Goal: Task Accomplishment & Management: Complete application form

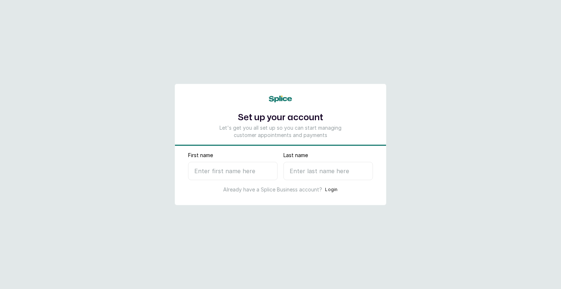
click at [555, 19] on main "Set up your account Let's get you all set up so you can start managing customer…" at bounding box center [280, 144] width 561 height 289
click at [238, 176] on input "First name" at bounding box center [232, 171] width 89 height 18
type input "Dee"
click at [304, 173] on input "Last name" at bounding box center [327, 171] width 89 height 18
type input "R"
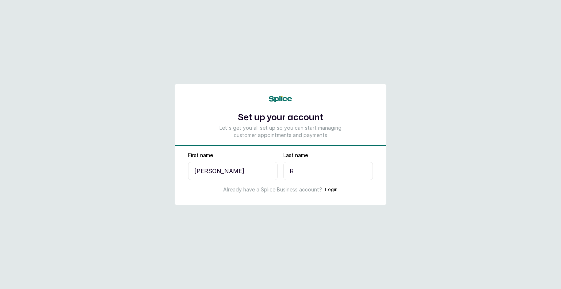
select select "NG"
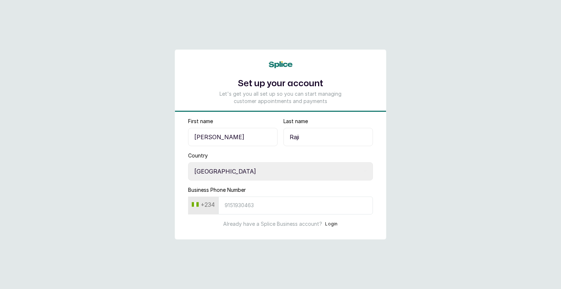
type input "Raji"
click at [387, 133] on main "Set up your account Let's get you all set up so you can start managing customer…" at bounding box center [280, 144] width 561 height 289
click at [237, 207] on input "Business Phone Number" at bounding box center [295, 205] width 154 height 18
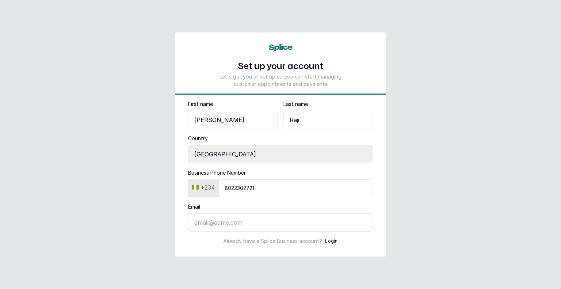
type input "8022302721"
click at [226, 227] on input "Email" at bounding box center [280, 222] width 185 height 18
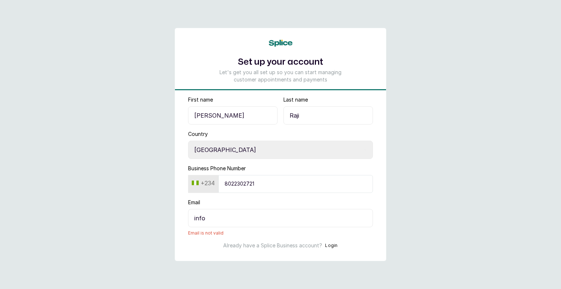
drag, startPoint x: 221, startPoint y: 219, endPoint x: 181, endPoint y: 219, distance: 39.8
click at [181, 219] on form "First name Dee Last name Raji Country Select country Nigeria Ghana Business Pho…" at bounding box center [280, 172] width 211 height 153
paste input "@withsplice.com"
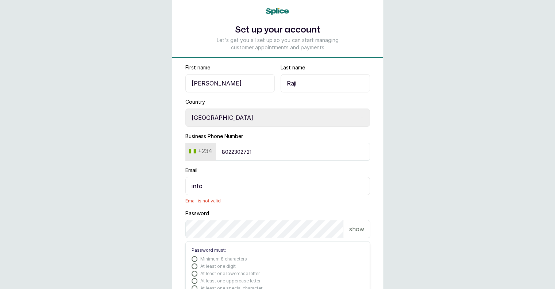
scroll to position [25, 0]
click at [214, 181] on input "info" at bounding box center [278, 187] width 185 height 18
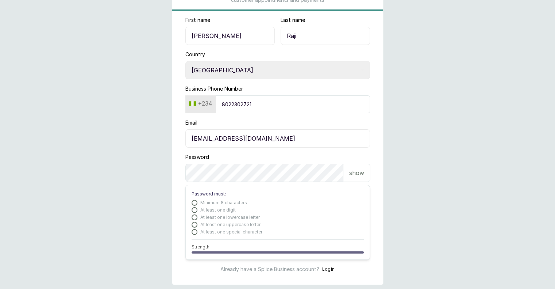
scroll to position [90, 0]
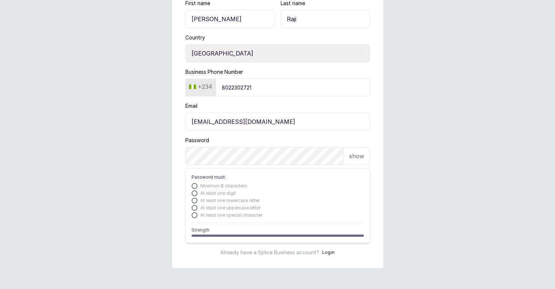
type input "info@switchnails.co.site"
click at [183, 159] on form "First name Dee Last name Raji Country Select country Nigeria Ghana Business Pho…" at bounding box center [277, 128] width 211 height 256
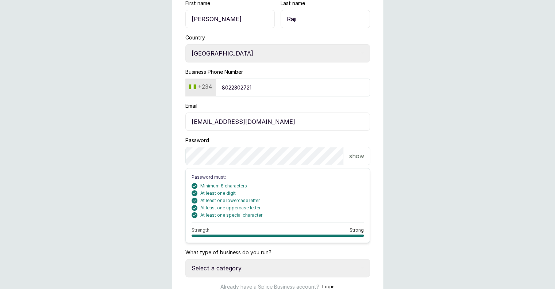
click at [357, 155] on p "show" at bounding box center [356, 156] width 15 height 9
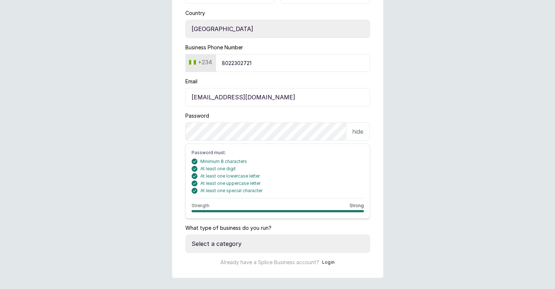
scroll to position [124, 0]
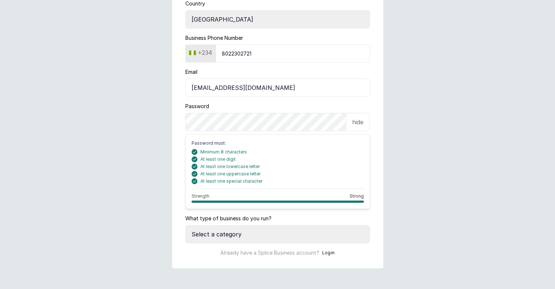
click at [250, 231] on select "Select a category I have more than one location I manage a team of beauty profe…" at bounding box center [278, 234] width 185 height 18
select select "manage_a_team"
click at [186, 225] on select "Select a category I have more than one location I manage a team of beauty profe…" at bounding box center [278, 234] width 185 height 18
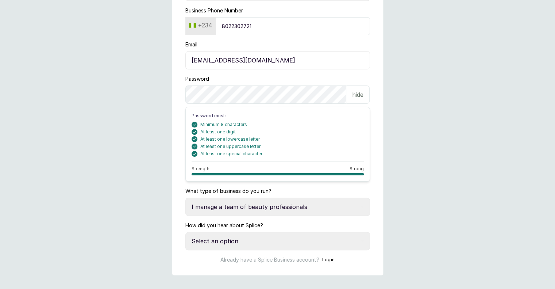
scroll to position [156, 0]
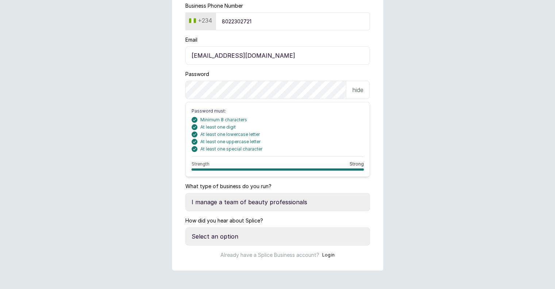
click at [311, 240] on select "Select an option Google search Instagram Facebook LinkedIn Splice Blog I was re…" at bounding box center [278, 236] width 185 height 18
select select "referred_by_beauty_business_owner"
click at [186, 227] on select "Select an option Google search Instagram Facebook LinkedIn Splice Blog I was re…" at bounding box center [278, 236] width 185 height 18
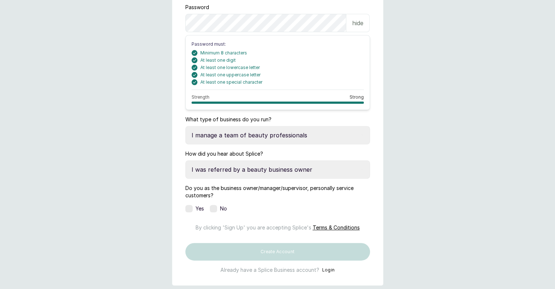
scroll to position [231, 0]
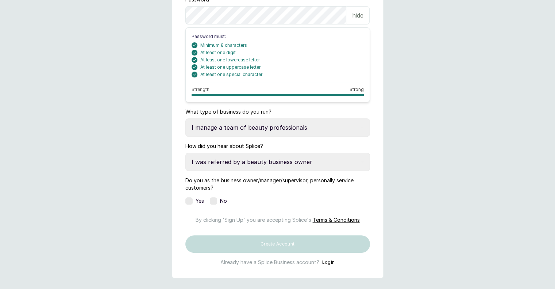
click at [193, 199] on div "Yes" at bounding box center [195, 200] width 19 height 7
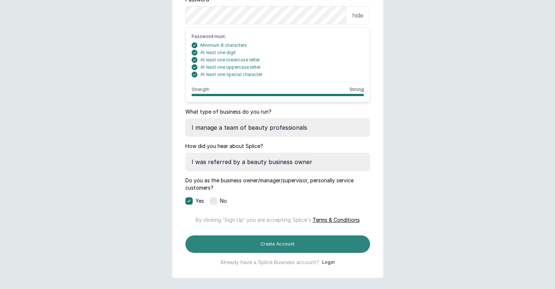
click at [287, 253] on button "Create Account" at bounding box center [278, 244] width 185 height 18
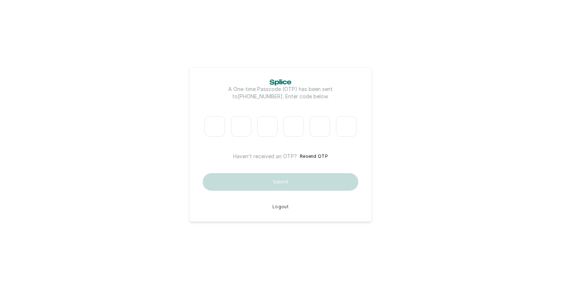
click at [222, 125] on input "Please enter verification code. Digit 1" at bounding box center [214, 126] width 20 height 20
type input "0"
type input "6"
type input "9"
type input "0"
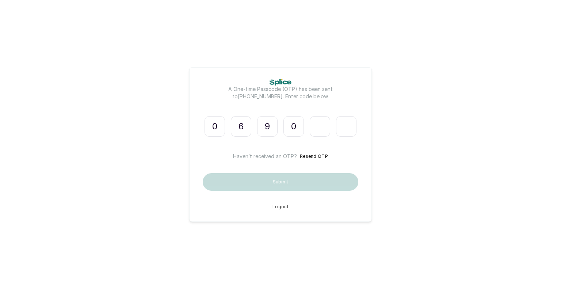
type input "1"
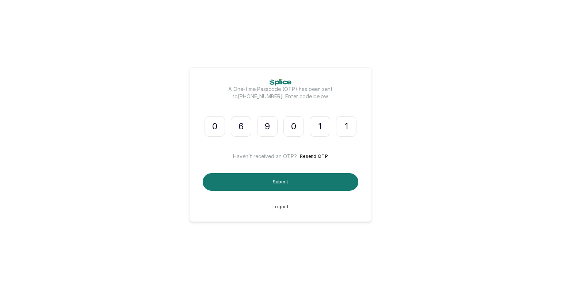
type input "1"
click at [279, 191] on div "A One-time Passcode (OTP) has been sent to [PHONE_NUMBER] . Enter code below. 0…" at bounding box center [281, 144] width 156 height 130
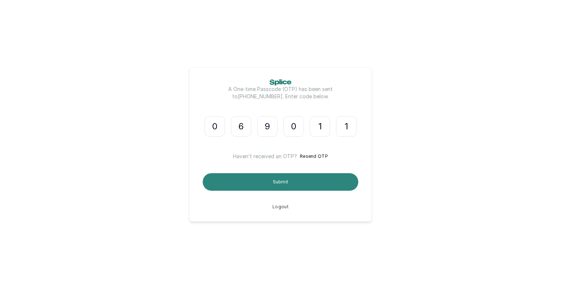
click at [286, 177] on button "Submit" at bounding box center [281, 182] width 156 height 18
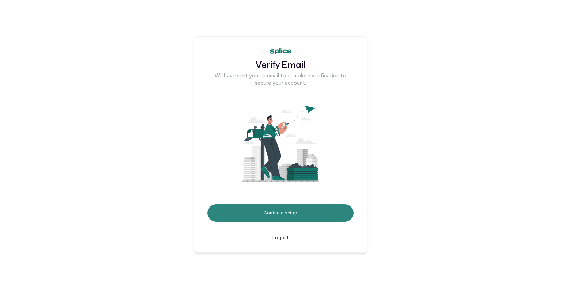
click at [281, 215] on button "Continue setup" at bounding box center [280, 213] width 146 height 18
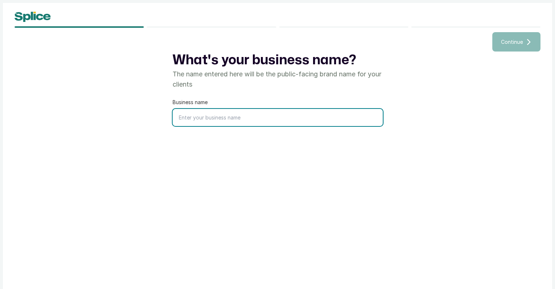
click at [216, 122] on input "text" at bounding box center [278, 117] width 210 height 17
click at [198, 118] on input "Switch Beauty Co. Ltd" at bounding box center [278, 117] width 210 height 17
drag, startPoint x: 251, startPoint y: 116, endPoint x: 208, endPoint y: 117, distance: 43.1
click at [208, 117] on input "Switch NailsBeauty Co. Ltd" at bounding box center [278, 117] width 210 height 17
type input "Switch Nails"
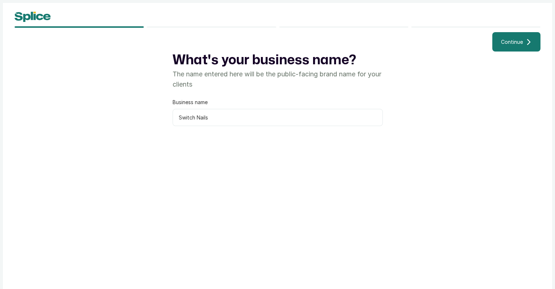
click at [520, 46] on button "Continue" at bounding box center [517, 41] width 48 height 19
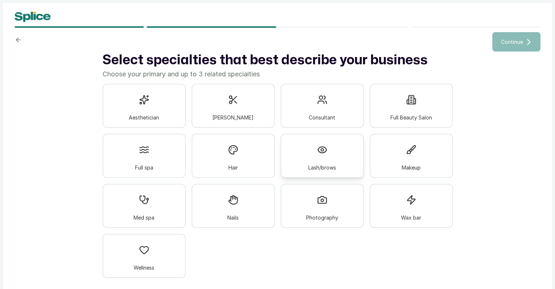
click at [305, 161] on div "Lash/brows" at bounding box center [322, 156] width 83 height 44
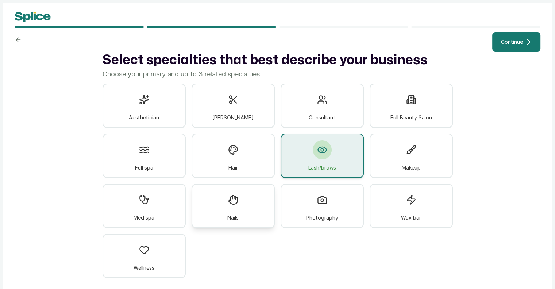
click at [231, 191] on div at bounding box center [233, 199] width 19 height 19
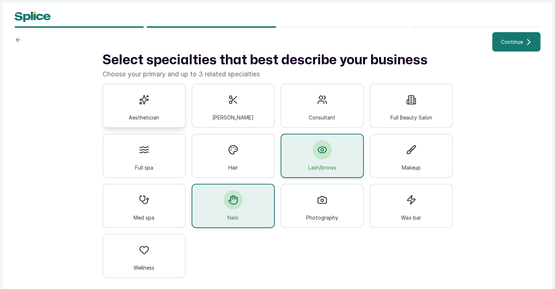
click at [173, 114] on div "Aesthetician" at bounding box center [144, 106] width 83 height 44
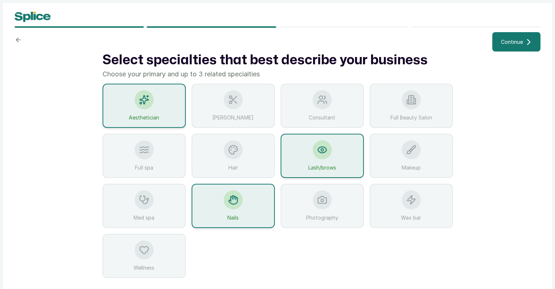
click at [173, 114] on div "Aesthetician" at bounding box center [144, 106] width 83 height 44
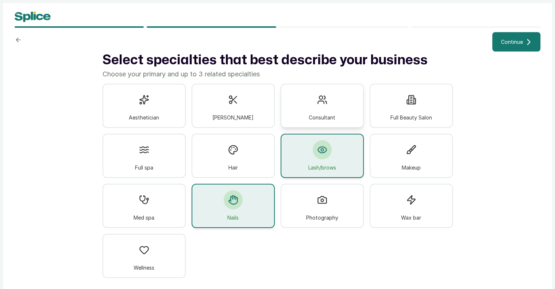
click at [336, 116] on div "Consultant" at bounding box center [322, 106] width 83 height 44
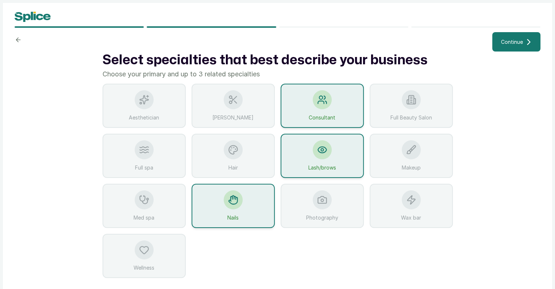
click at [336, 116] on div "Consultant" at bounding box center [322, 106] width 83 height 44
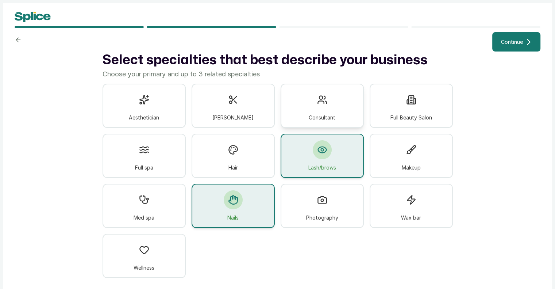
click at [316, 106] on div at bounding box center [322, 99] width 19 height 19
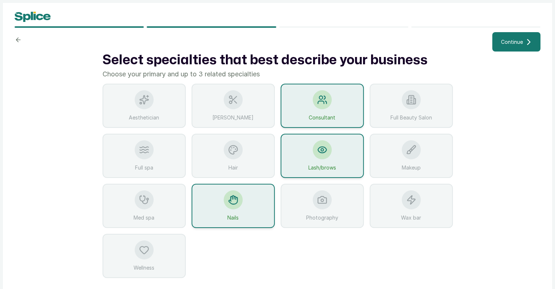
click at [513, 41] on span "Continue" at bounding box center [512, 42] width 22 height 8
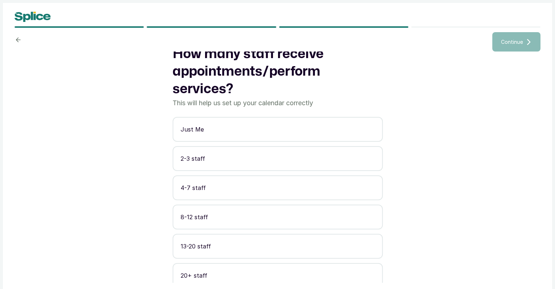
scroll to position [9, 0]
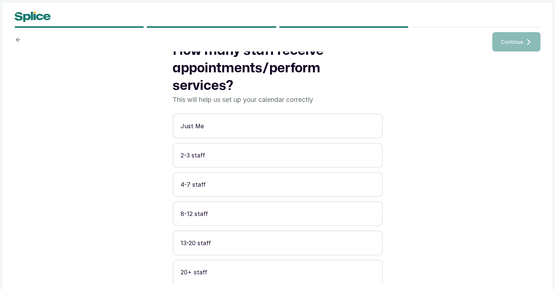
click at [280, 154] on p "2-3 staff" at bounding box center [278, 155] width 194 height 9
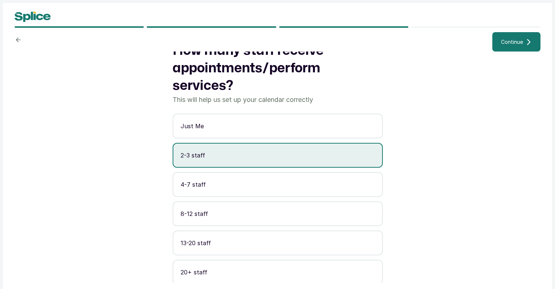
click at [516, 40] on span "Continue" at bounding box center [512, 42] width 22 height 8
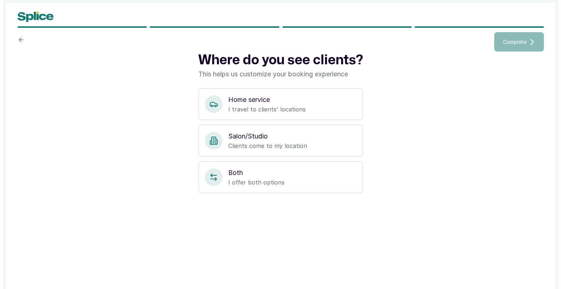
scroll to position [0, 0]
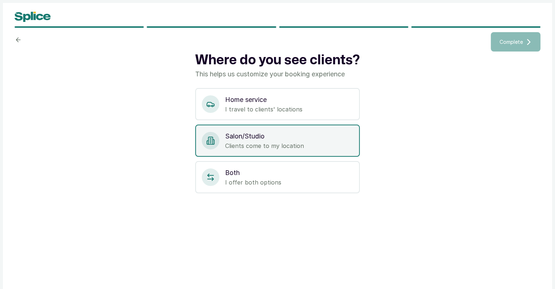
click at [329, 134] on p "Salon/Studio" at bounding box center [289, 136] width 128 height 10
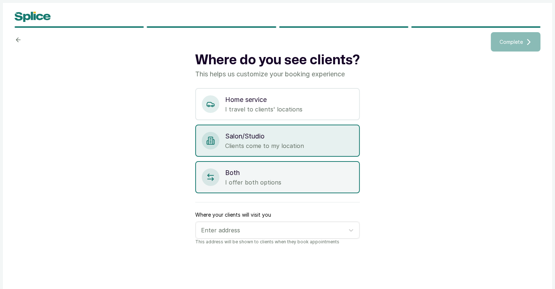
click at [311, 179] on p "I offer both options" at bounding box center [289, 182] width 128 height 9
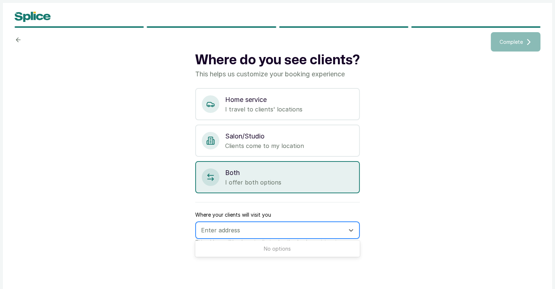
click at [295, 225] on div at bounding box center [271, 229] width 140 height 9
type input "plot 6 mui"
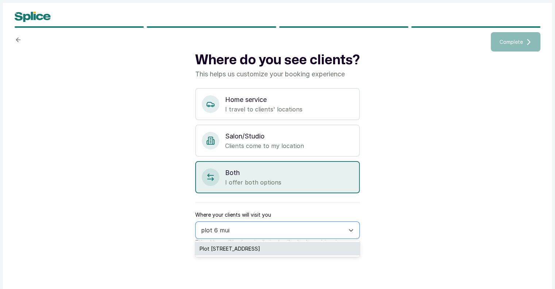
click at [288, 248] on div "Plot [STREET_ADDRESS]" at bounding box center [277, 249] width 165 height 14
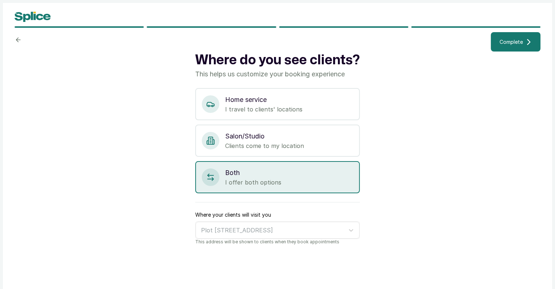
click at [506, 39] on span "Complete" at bounding box center [511, 42] width 23 height 8
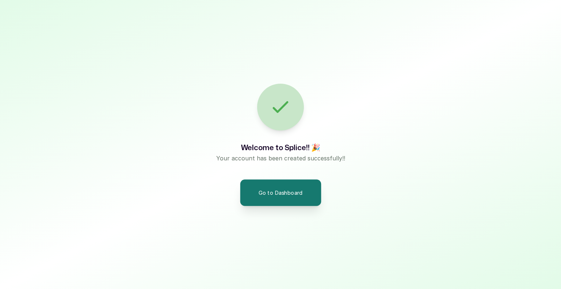
click at [301, 199] on button "Go to Dashboard" at bounding box center [280, 192] width 81 height 26
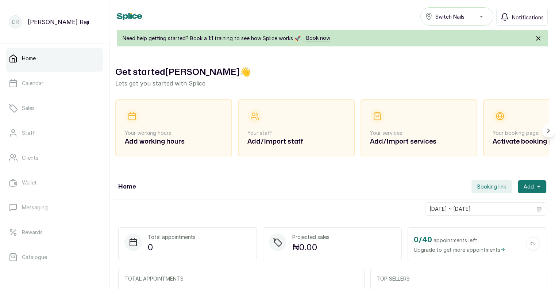
click at [486, 14] on div "Switch Nails" at bounding box center [457, 16] width 64 height 9
click at [374, 12] on div "Home Switch Nails Switch Nails Notifications" at bounding box center [332, 16] width 431 height 18
click at [19, 23] on div "DR" at bounding box center [15, 21] width 13 height 13
click at [32, 20] on p "Dee Raji" at bounding box center [58, 22] width 61 height 9
click at [37, 24] on p "Dee Raji" at bounding box center [58, 22] width 61 height 9
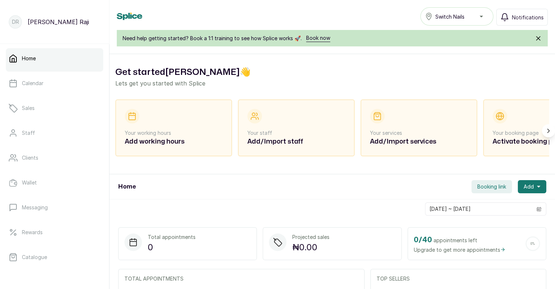
scroll to position [10, 0]
